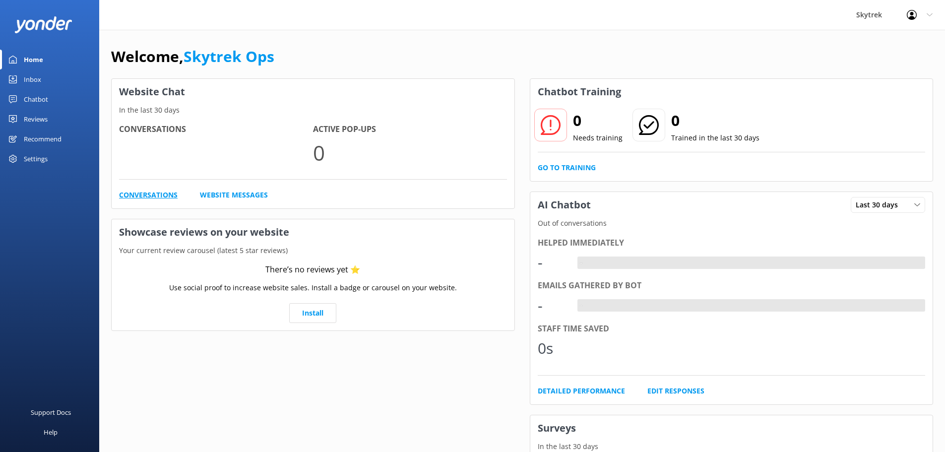
click at [154, 193] on link "Conversations" at bounding box center [148, 194] width 59 height 11
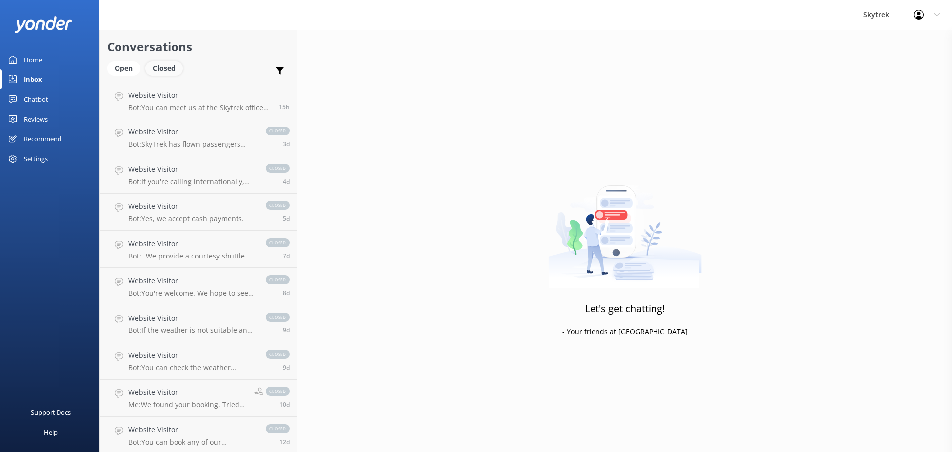
click at [159, 68] on div "Closed" at bounding box center [164, 68] width 38 height 15
click at [134, 68] on div "Open" at bounding box center [123, 68] width 33 height 15
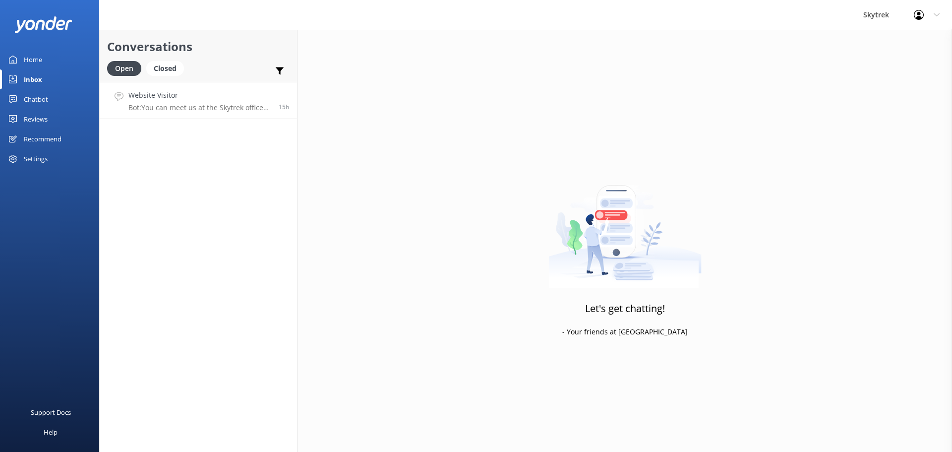
click at [181, 105] on p "Bot: You can meet us at the Skytrek office inside the ZipTrek store at [STREET_…" at bounding box center [199, 107] width 143 height 9
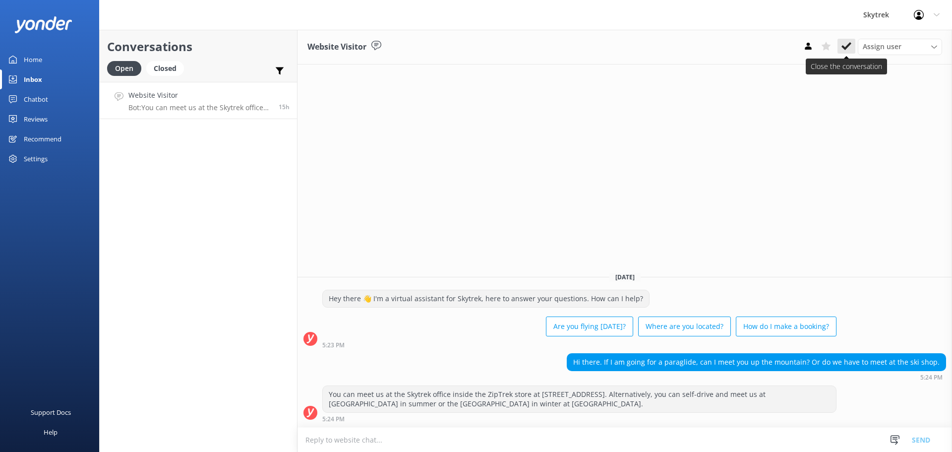
click at [845, 43] on icon at bounding box center [847, 46] width 10 height 10
